Goal: Transaction & Acquisition: Purchase product/service

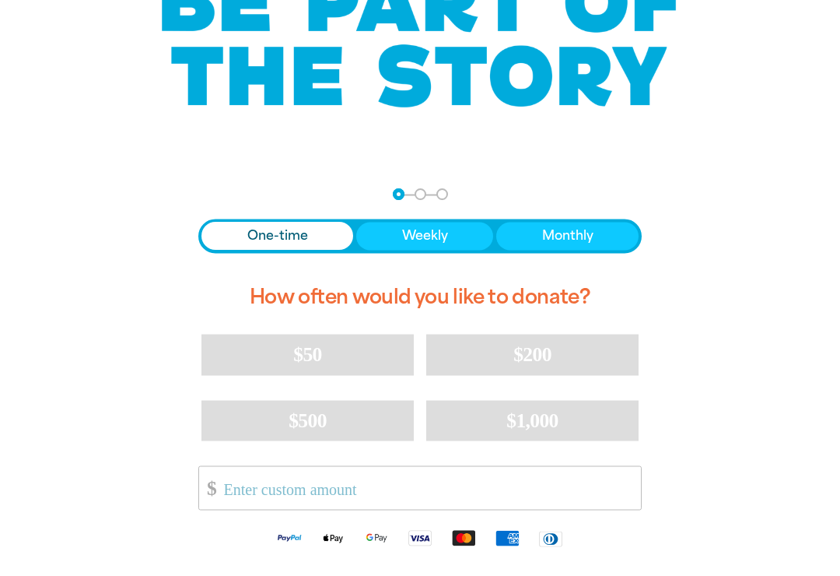
scroll to position [170, 0]
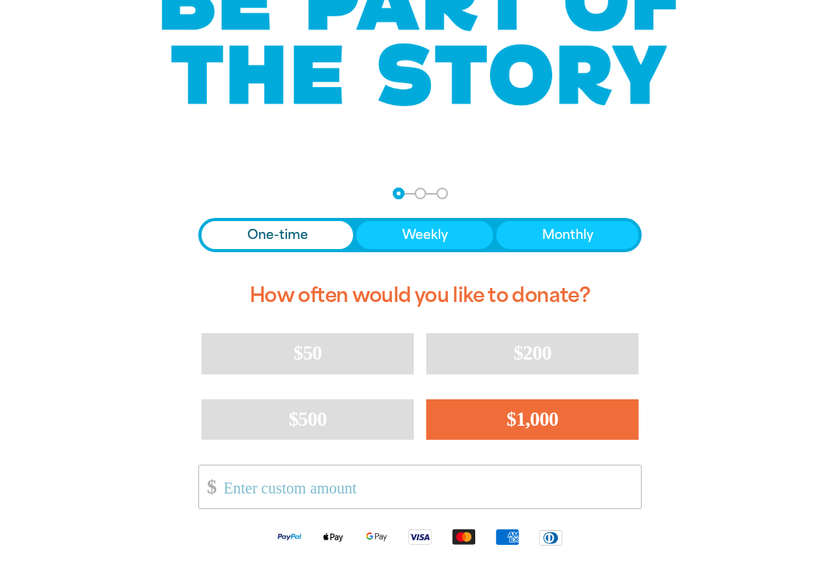
click at [614, 400] on button "$1,000" at bounding box center [532, 419] width 212 height 40
select select "AU"
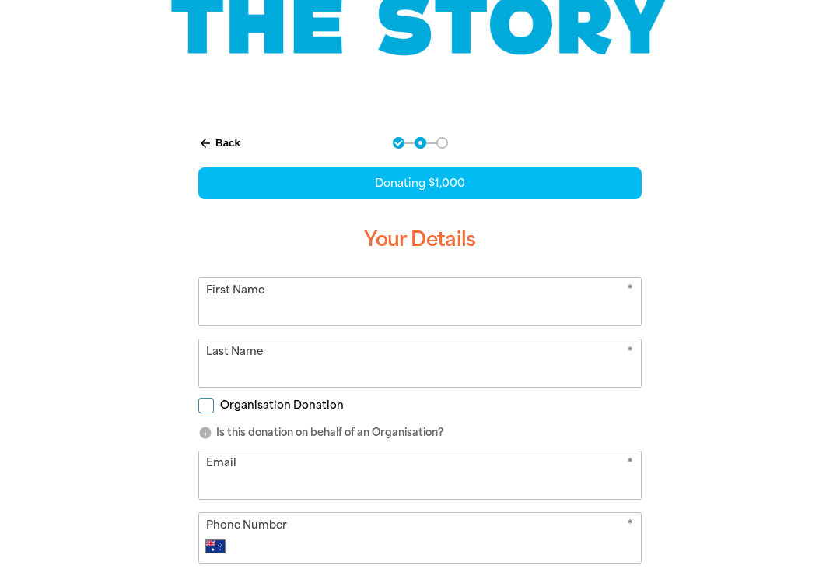
scroll to position [219, 0]
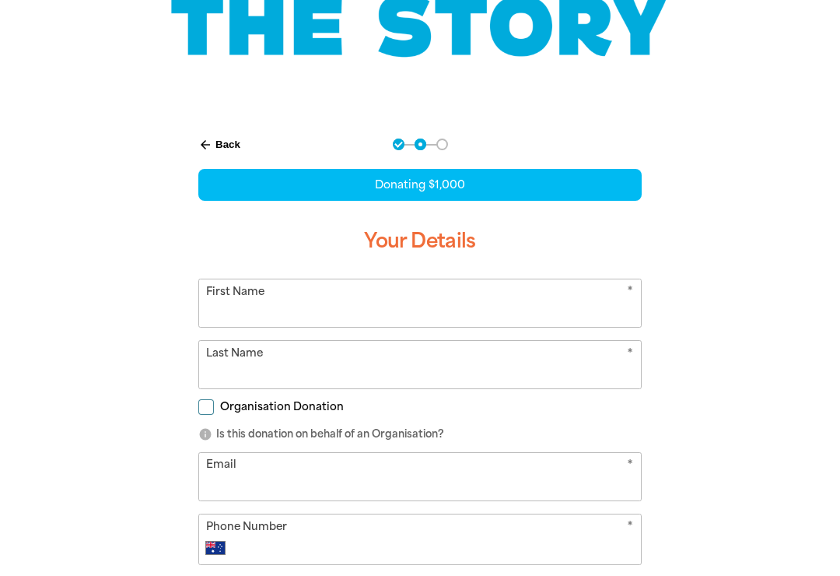
click at [229, 303] on input "First Name" at bounding box center [420, 302] width 442 height 47
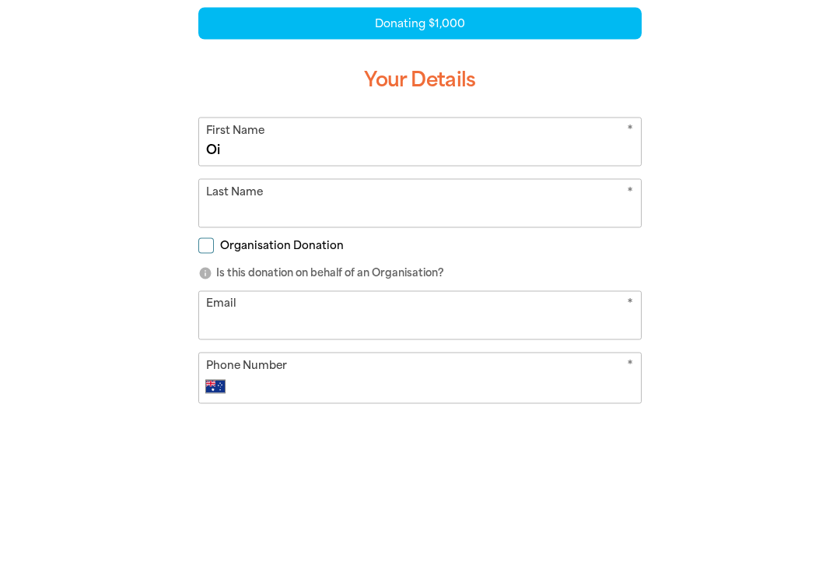
type input "O"
type input "Ahauah"
click at [516, 341] on input "Last Name" at bounding box center [420, 364] width 442 height 47
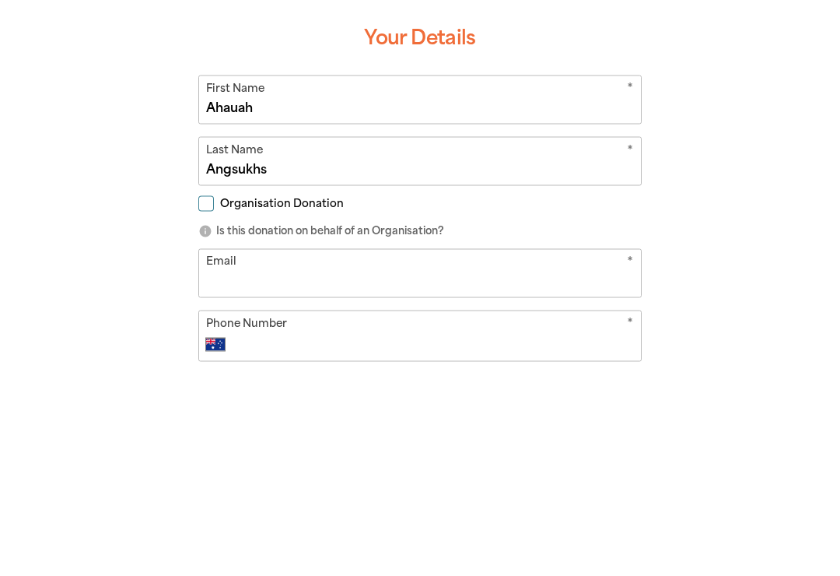
type input "Angsukhs"
click at [203, 399] on input "Organisation Donation" at bounding box center [206, 407] width 16 height 16
checkbox input "true"
select select "AU"
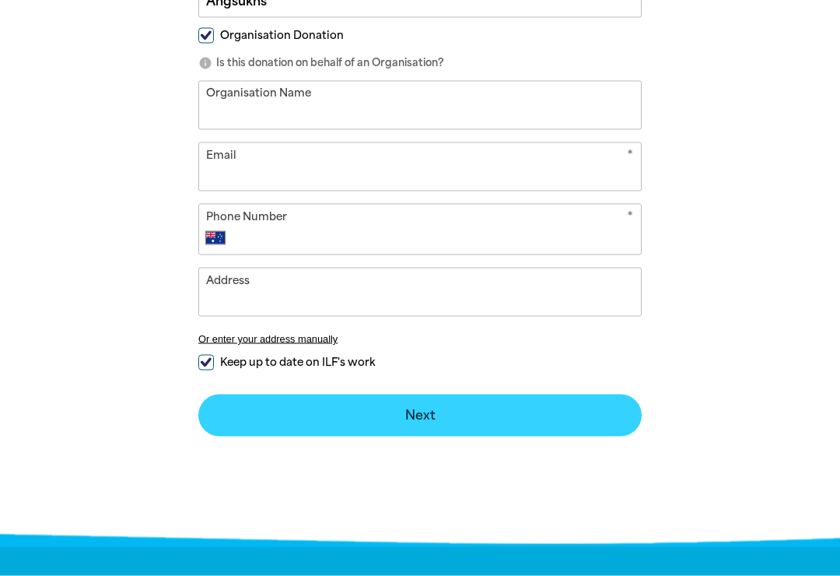
click at [574, 424] on button "Next chevron_right" at bounding box center [420, 416] width 444 height 42
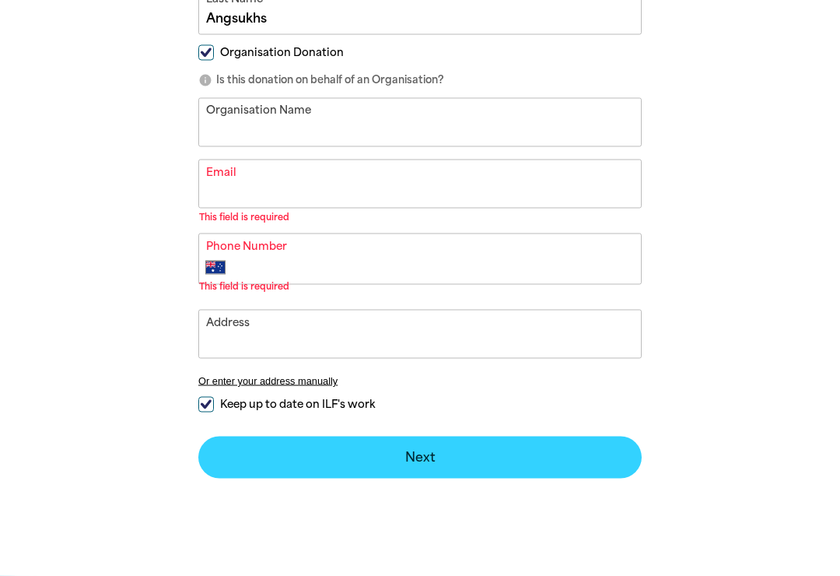
scroll to position [574, 0]
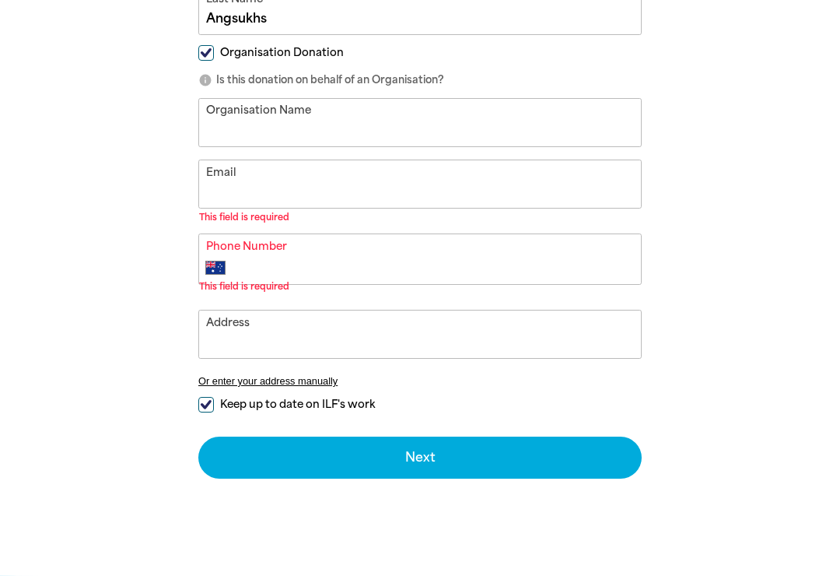
click at [357, 195] on input "Email" at bounding box center [420, 183] width 442 height 47
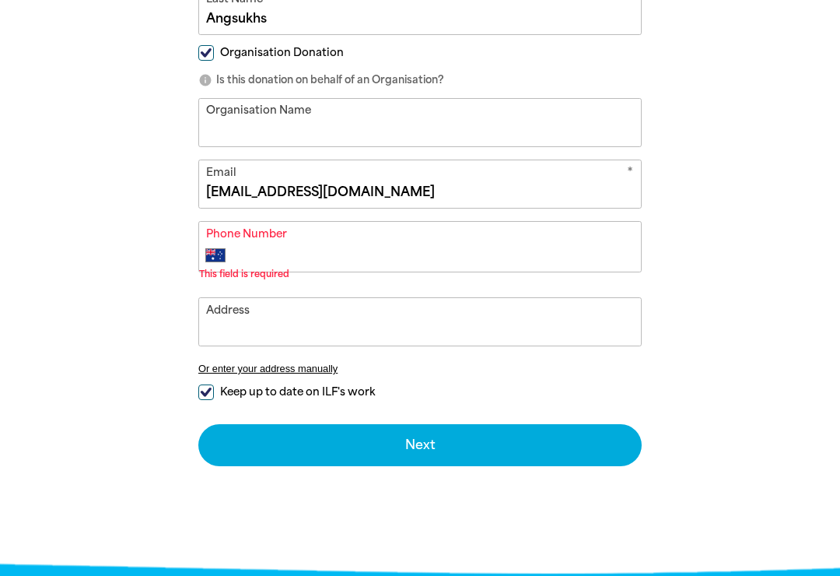
type input "[EMAIL_ADDRESS][DOMAIN_NAME]"
click at [466, 251] on input "Phone Number" at bounding box center [436, 255] width 398 height 19
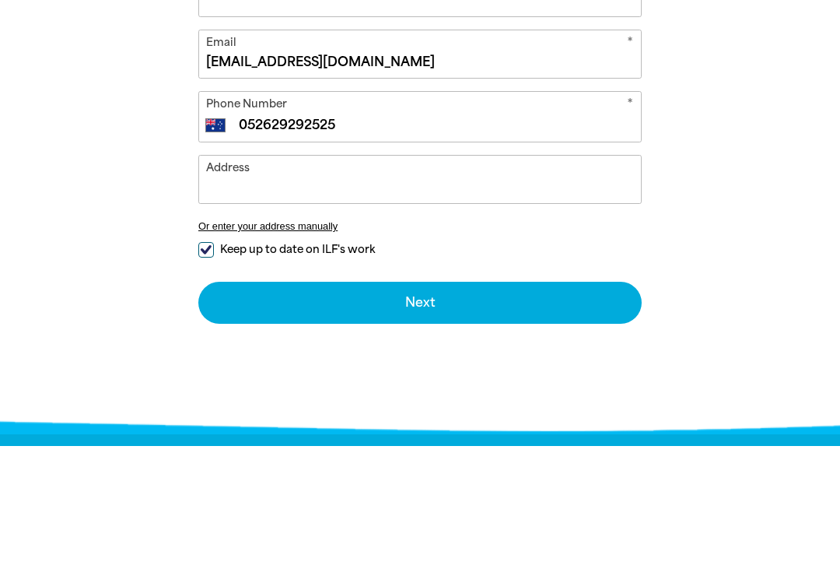
type input "052629292525"
click at [548, 286] on input "Address" at bounding box center [420, 309] width 442 height 47
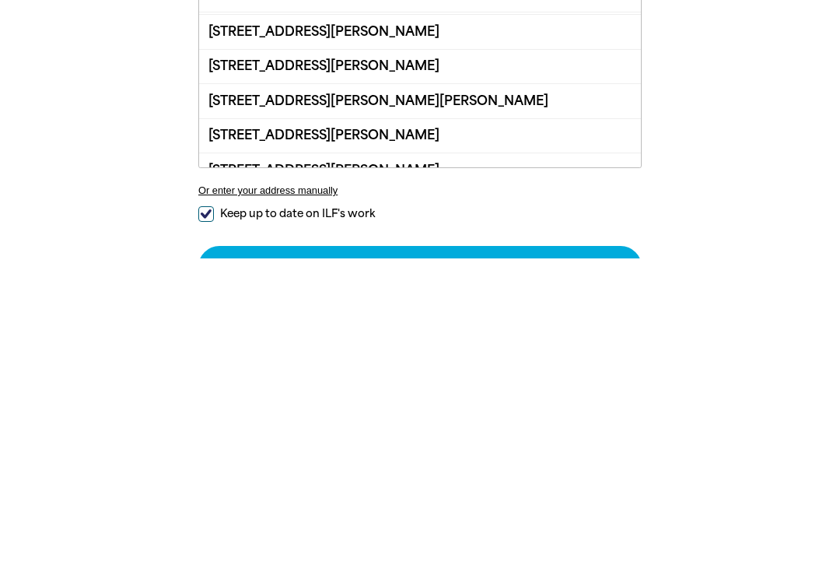
scroll to position [63, 0]
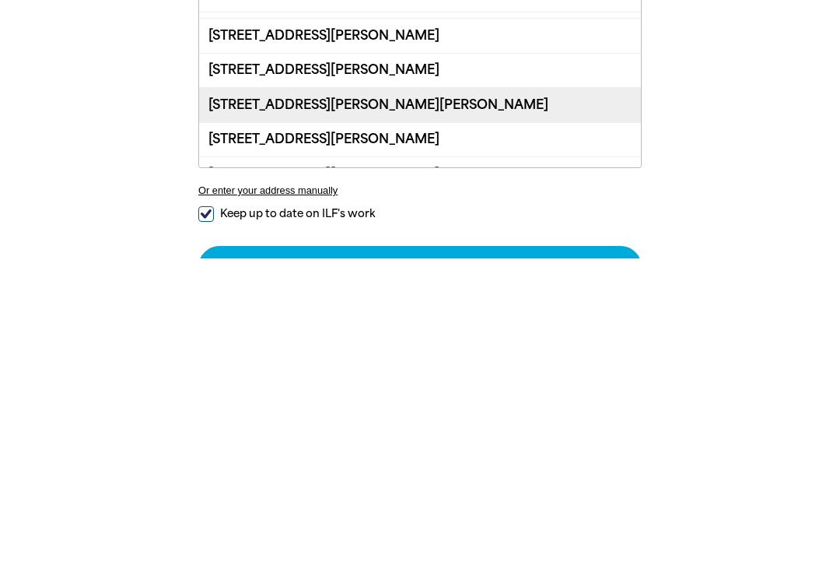
click at [373, 405] on div "[STREET_ADDRESS][PERSON_NAME][PERSON_NAME]" at bounding box center [420, 422] width 442 height 34
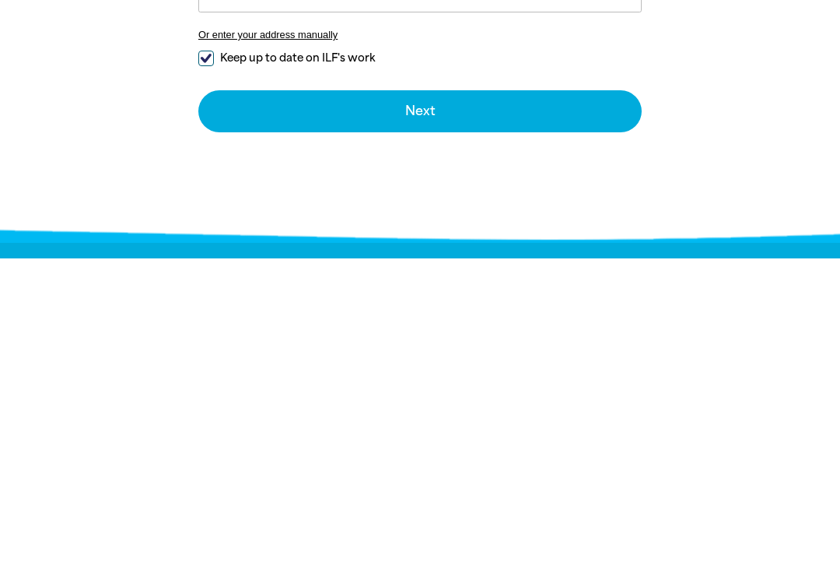
type input "[STREET_ADDRESS][PERSON_NAME][PERSON_NAME]"
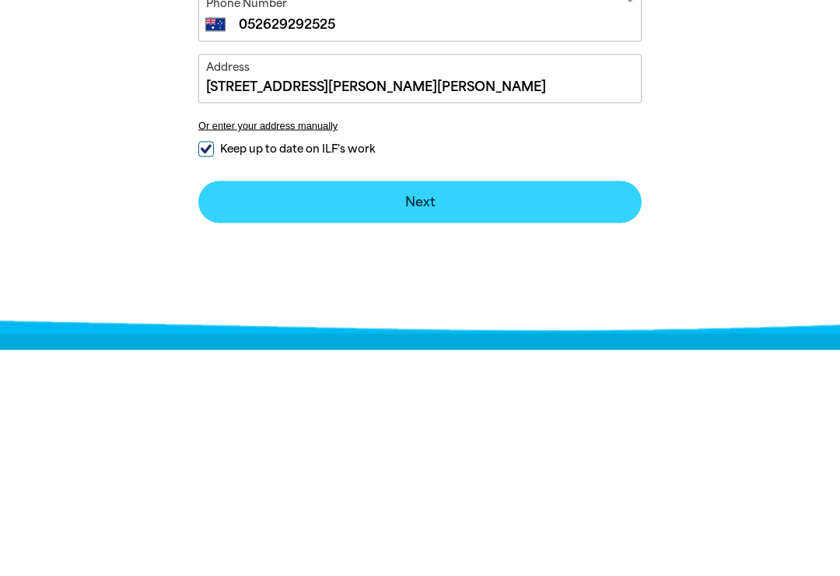
click at [616, 407] on button "Next chevron_right" at bounding box center [420, 428] width 444 height 42
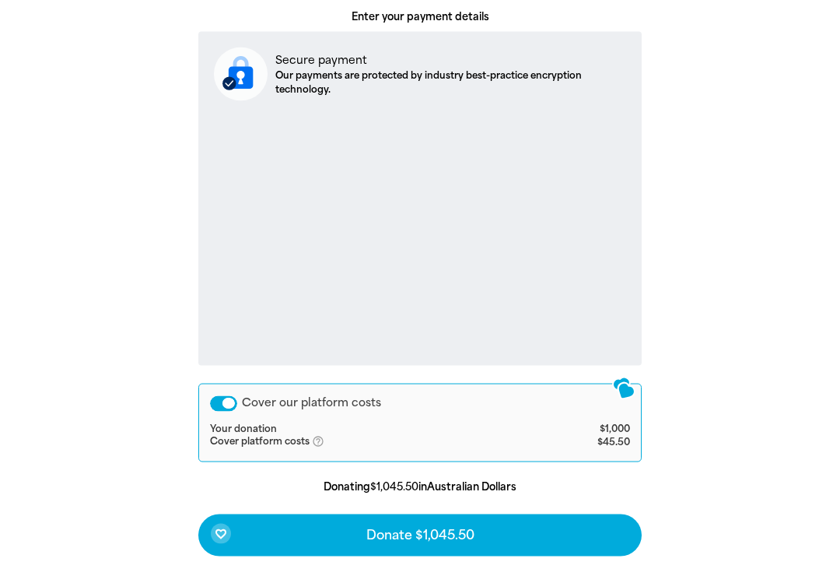
scroll to position [547, 0]
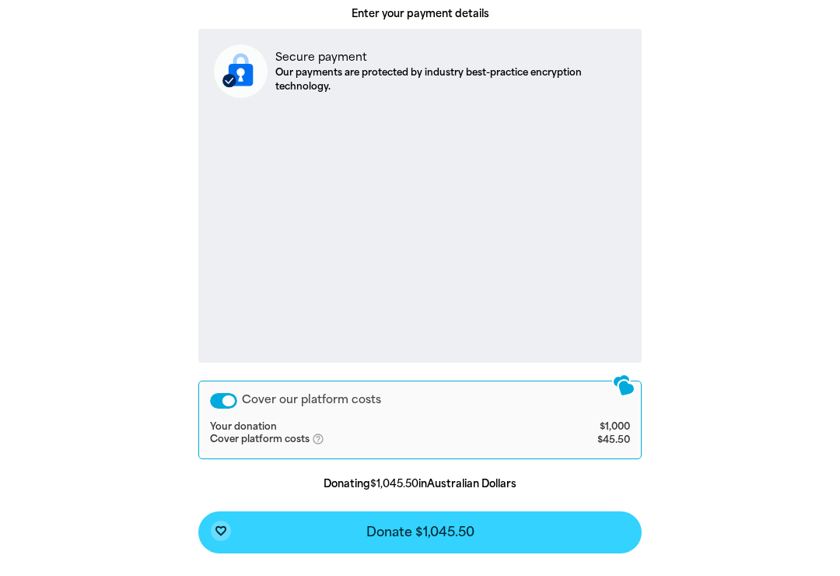
click at [575, 532] on button "favorite_border Donate $1,045.50" at bounding box center [420, 532] width 444 height 42
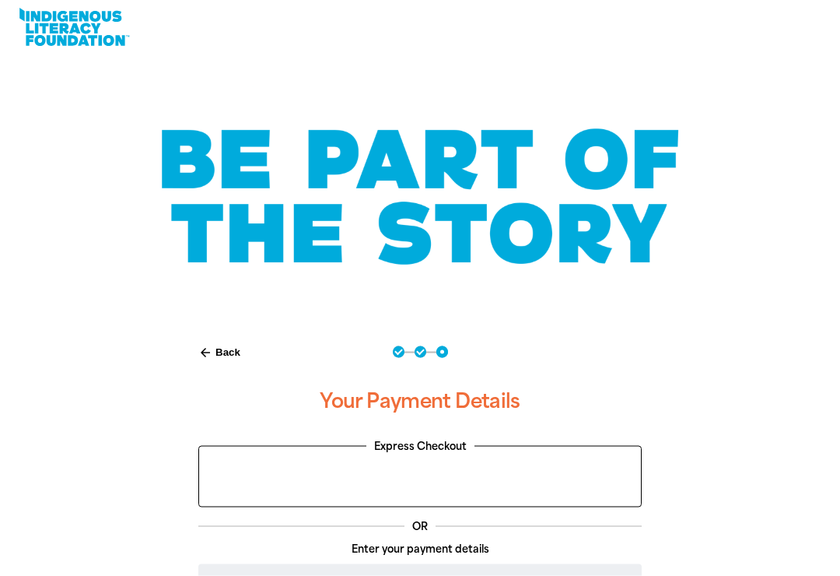
scroll to position [0, 0]
